Goal: Find specific page/section: Find specific page/section

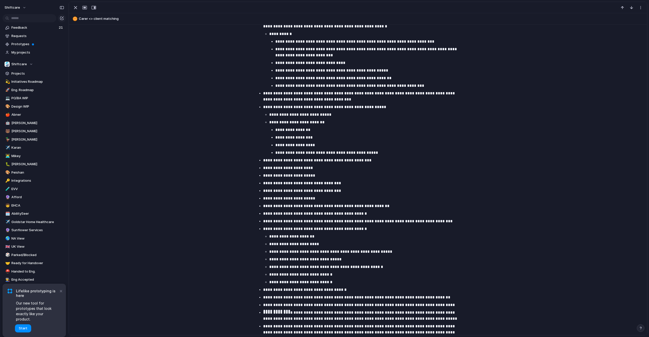
scroll to position [2019, 0]
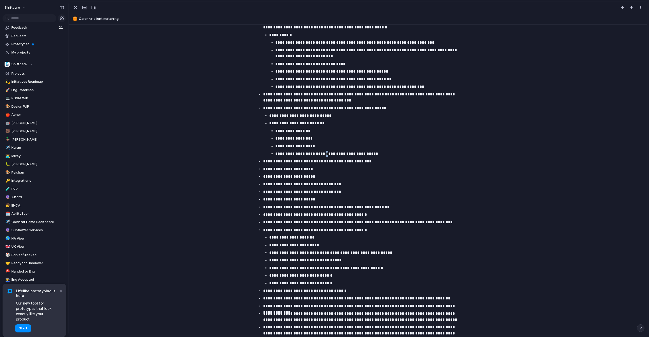
click at [321, 154] on p "**********" at bounding box center [368, 154] width 187 height 6
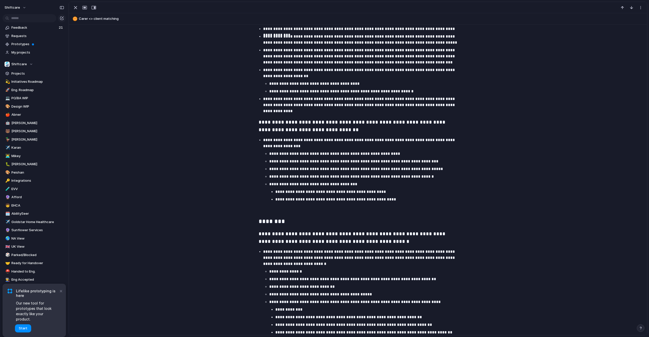
scroll to position [2180, 0]
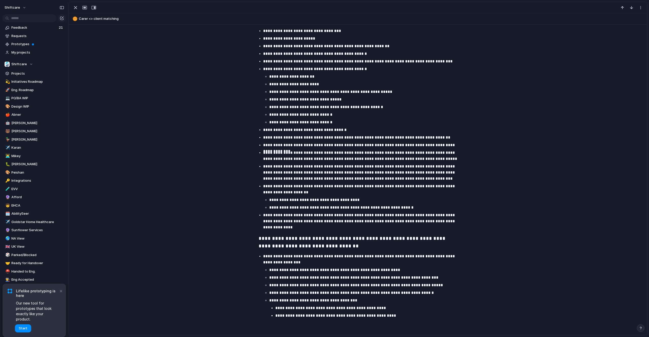
click at [386, 178] on p "**********" at bounding box center [362, 172] width 199 height 18
